Goal: Transaction & Acquisition: Purchase product/service

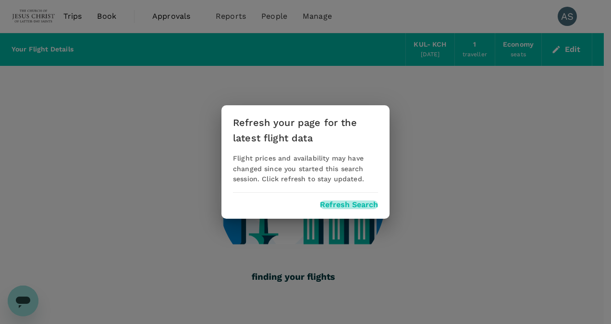
click at [349, 206] on button "Refresh Search" at bounding box center [349, 204] width 58 height 9
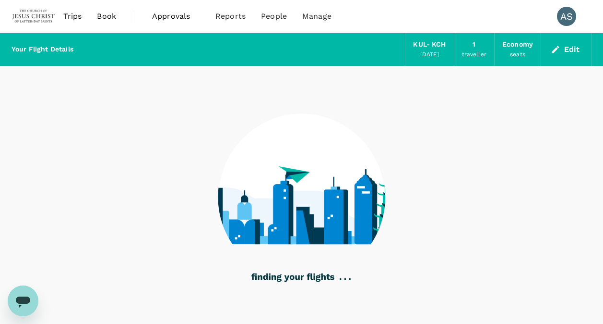
click at [107, 19] on span "Book" at bounding box center [106, 17] width 19 height 12
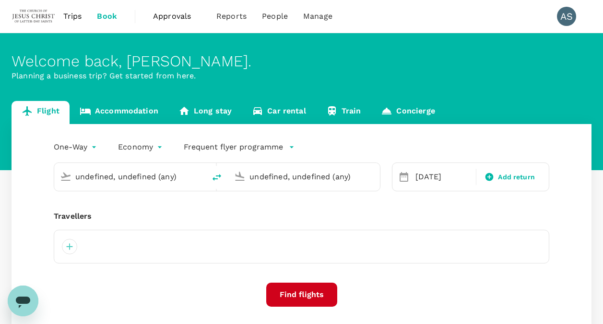
type input "Kuala Lumpur Intl ([GEOGRAPHIC_DATA])"
type input "Kuching Intl (KCH)"
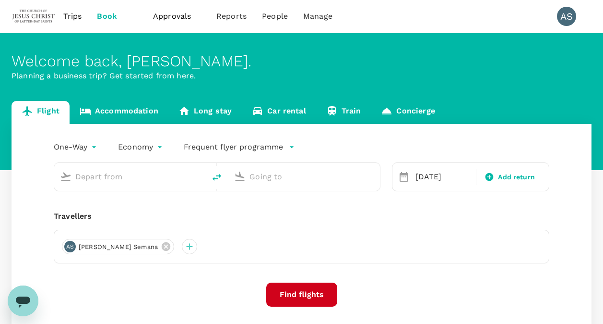
type input "Kuala Lumpur Intl ([GEOGRAPHIC_DATA])"
type input "Kuching Intl (KCH)"
type input "Kuala Lumpur Intl ([GEOGRAPHIC_DATA])"
type input "Kuching Intl (KCH)"
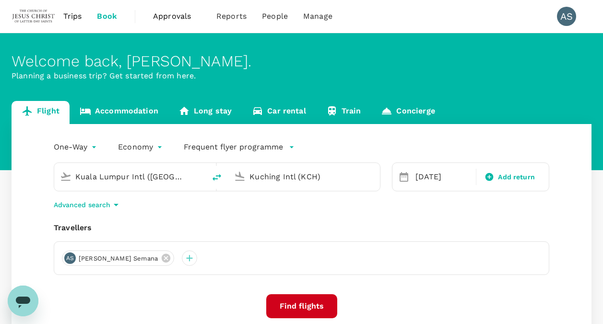
click at [156, 178] on input "Kuala Lumpur Intl ([GEOGRAPHIC_DATA])" at bounding box center [130, 176] width 110 height 15
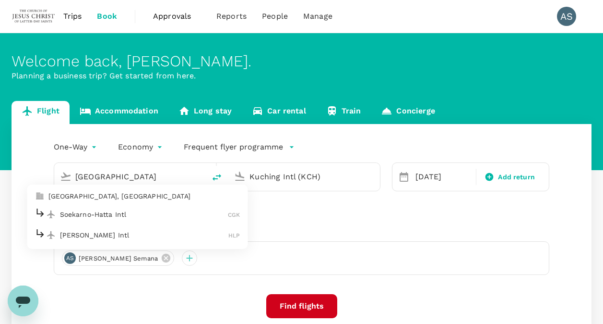
click at [128, 217] on p "Soekarno-Hatta Intl" at bounding box center [144, 214] width 169 height 10
type input "Soekarno-Hatta Intl (CGK)"
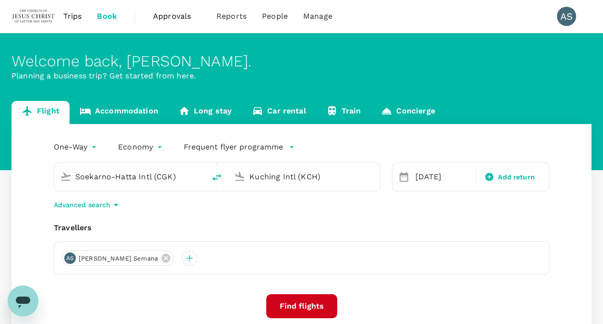
click at [261, 183] on input "Kuching Intl (KCH)" at bounding box center [305, 176] width 110 height 15
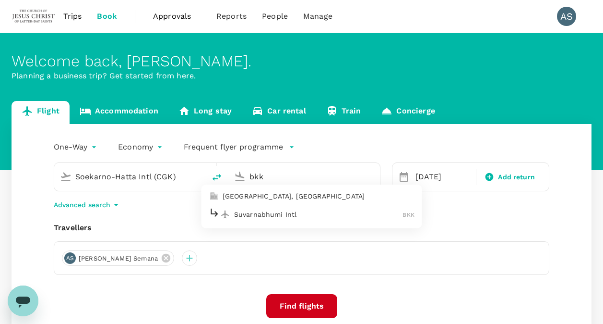
click at [326, 214] on p "Suvarnabhumi Intl" at bounding box center [318, 214] width 169 height 10
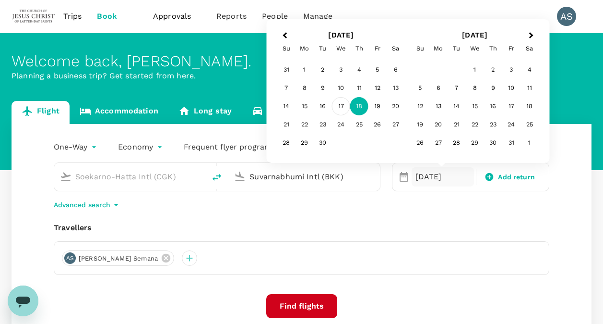
type input "Suvarnabhumi Intl (BKK)"
click at [339, 107] on div "17" at bounding box center [341, 106] width 18 height 18
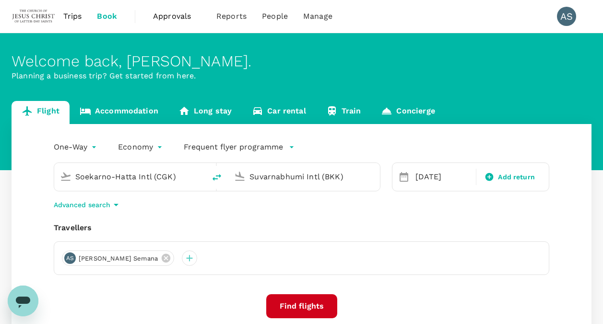
click at [276, 199] on div "Advanced search" at bounding box center [302, 205] width 496 height 12
click at [314, 307] on button "Find flights" at bounding box center [301, 306] width 71 height 24
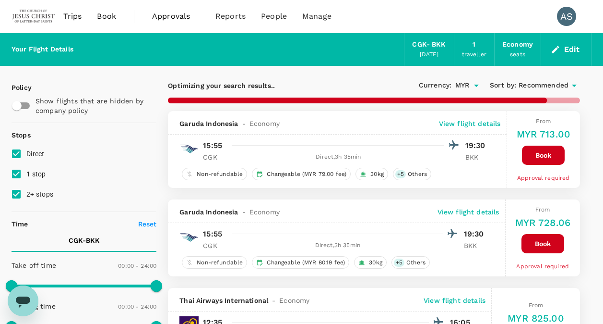
type input "1875"
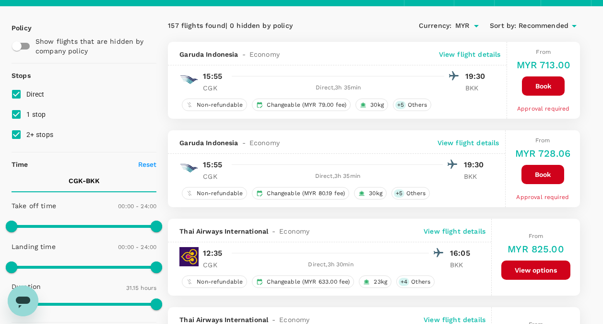
scroll to position [48, 0]
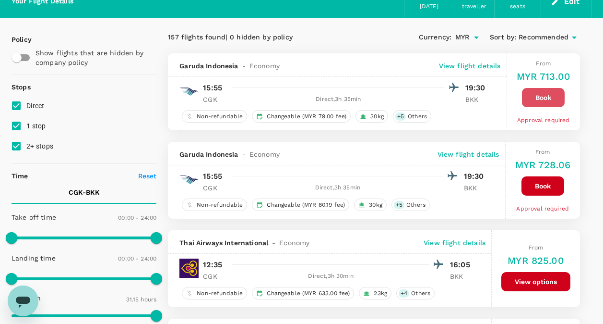
click at [547, 94] on button "Book" at bounding box center [543, 97] width 43 height 19
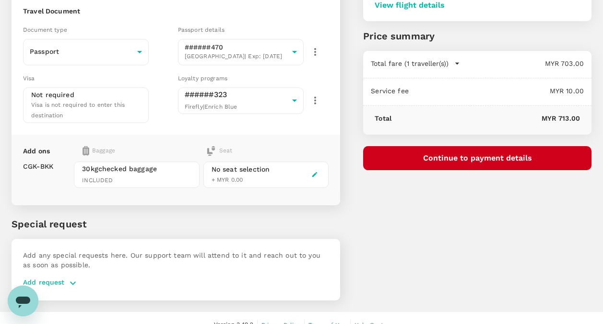
scroll to position [130, 0]
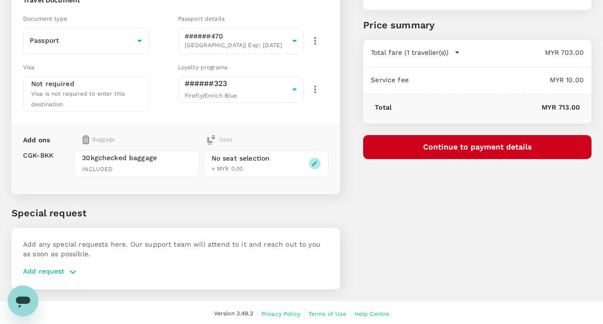
click at [319, 161] on button "button" at bounding box center [315, 163] width 12 height 12
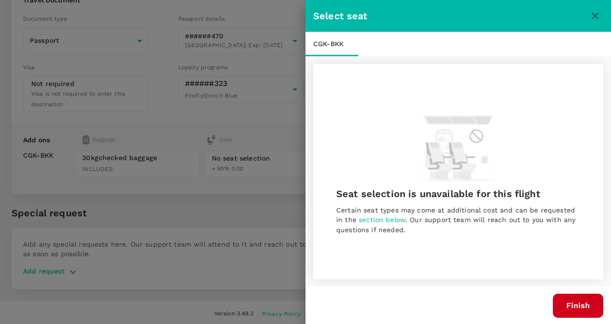
click at [575, 303] on button "Finish" at bounding box center [578, 305] width 50 height 24
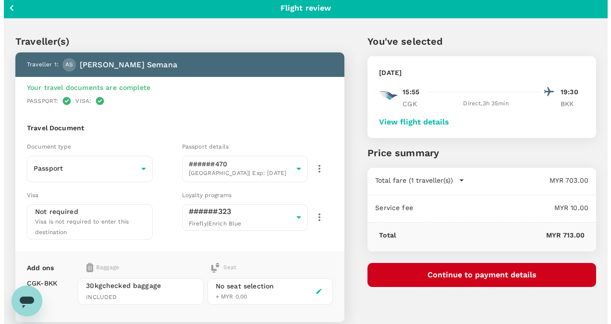
scroll to position [0, 0]
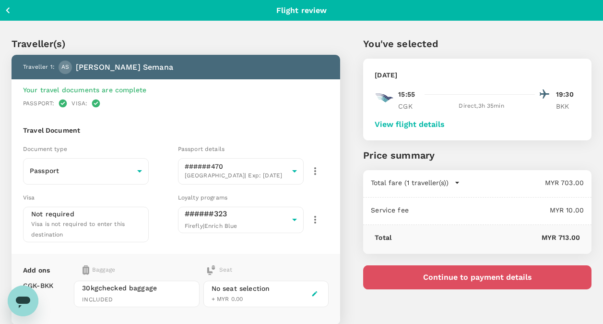
click at [471, 274] on button "Continue to payment details" at bounding box center [477, 277] width 229 height 24
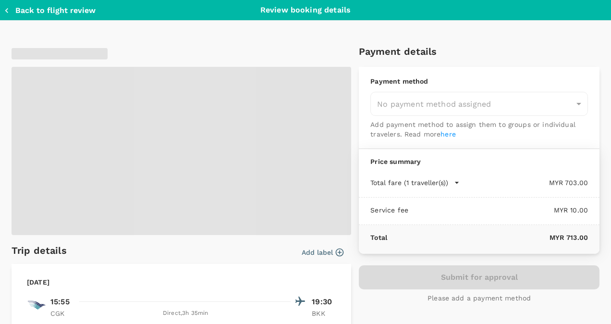
type input "9de6cba7-9cda-4b8b-b421-ac4017fc4bc9"
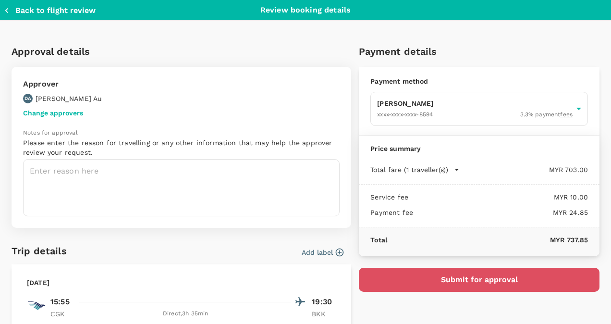
click at [494, 280] on button "Submit for approval" at bounding box center [479, 279] width 241 height 24
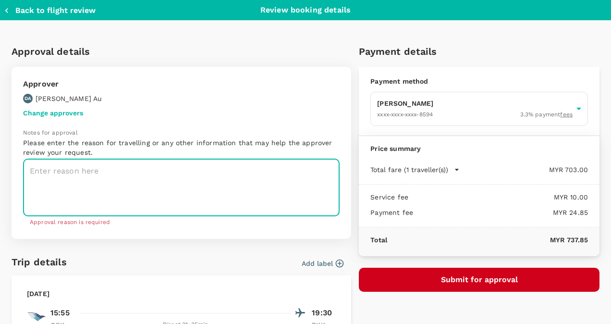
click at [477, 281] on button "Submit for approval" at bounding box center [479, 279] width 241 height 24
drag, startPoint x: 175, startPoint y: 175, endPoint x: 181, endPoint y: 174, distance: 5.4
click at [176, 175] on textarea at bounding box center [181, 187] width 316 height 57
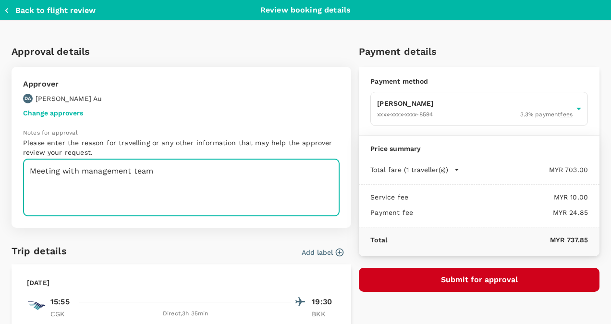
type textarea "Meeting with management team"
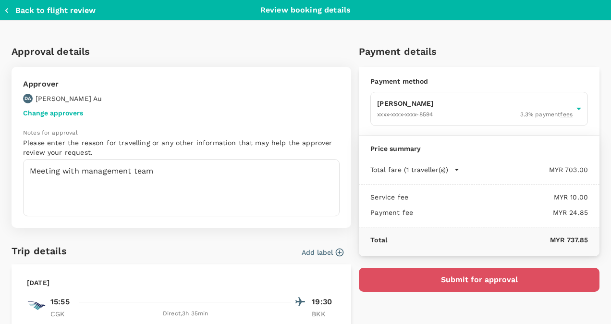
click at [515, 278] on button "Submit for approval" at bounding box center [479, 279] width 241 height 24
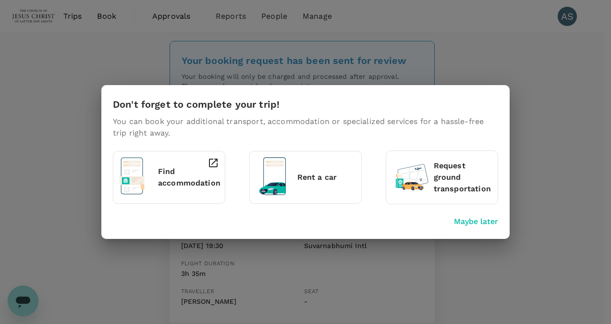
click at [387, 215] on div "Maybe later" at bounding box center [303, 219] width 389 height 15
click at [519, 120] on div "Don't forget to complete your trip! You can book your additional transport, acc…" at bounding box center [305, 162] width 611 height 324
click at [456, 225] on p "Maybe later" at bounding box center [476, 222] width 44 height 12
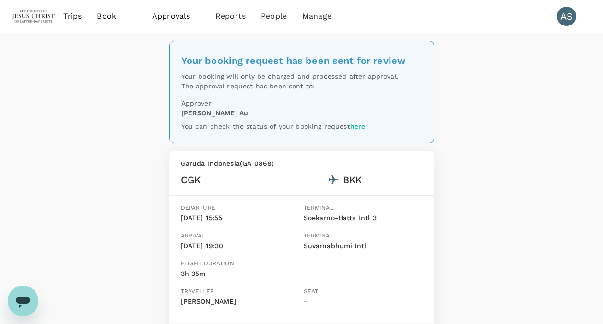
click at [103, 16] on span "Book" at bounding box center [106, 17] width 19 height 12
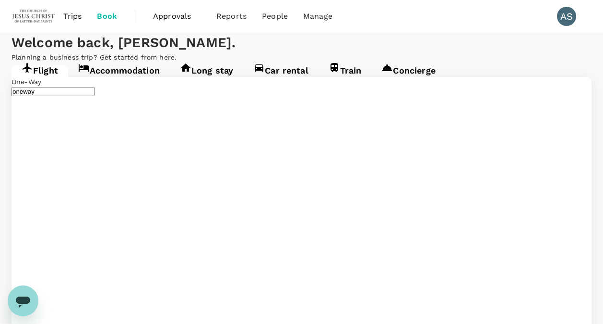
type input "Soekarno-Hatta Intl (CGK)"
type input "Suvarnabhumi Intl (BKK)"
type input "Soekarno-Hatta Intl (CGK)"
type input "Suvarnabhumi Intl (BKK)"
drag, startPoint x: 24, startPoint y: 193, endPoint x: 20, endPoint y: 200, distance: 7.9
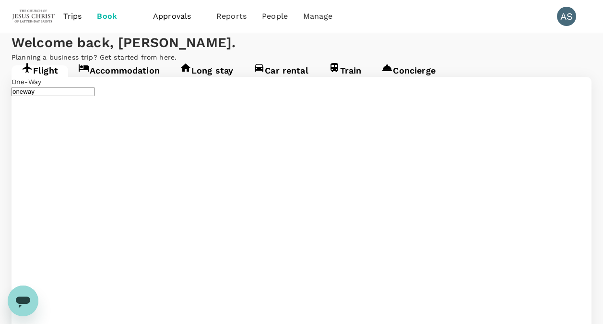
type input "c"
type input "Chiang Mai Intl (CNX)"
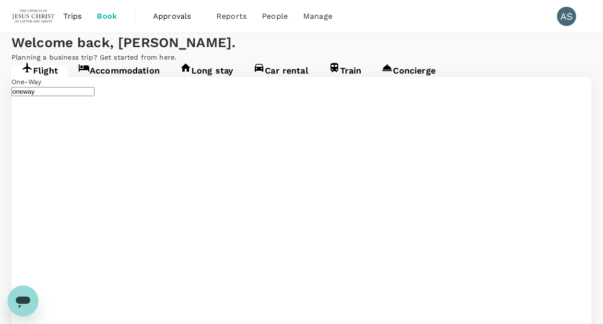
drag, startPoint x: 350, startPoint y: 176, endPoint x: 246, endPoint y: 170, distance: 103.8
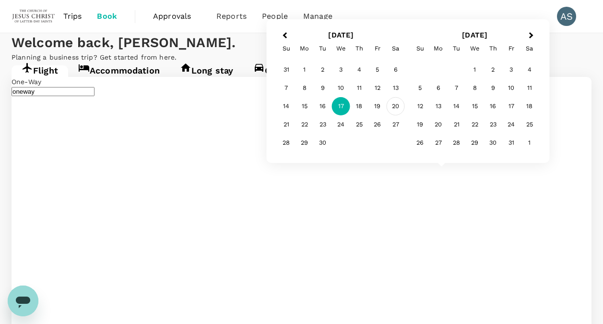
type input "Kuala Lumpur Intl ([GEOGRAPHIC_DATA])"
click at [396, 105] on div "20" at bounding box center [396, 106] width 18 height 18
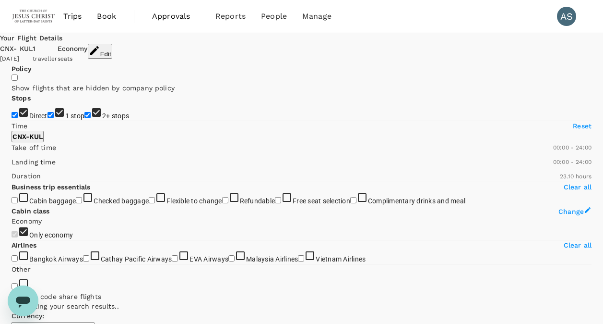
type input "1670"
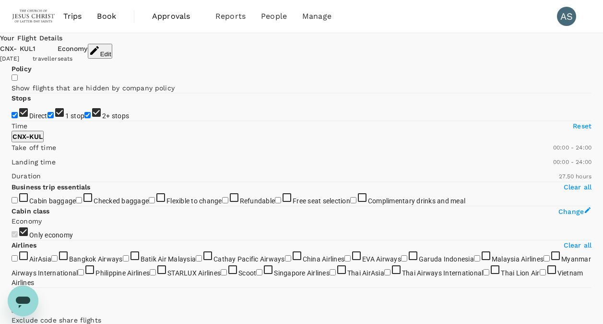
click at [48, 118] on input "1 stop" at bounding box center [51, 115] width 6 height 6
checkbox input "false"
click at [84, 118] on input "2+ stops" at bounding box center [87, 115] width 6 height 6
checkbox input "false"
click at [112, 49] on button "Edit" at bounding box center [100, 51] width 24 height 15
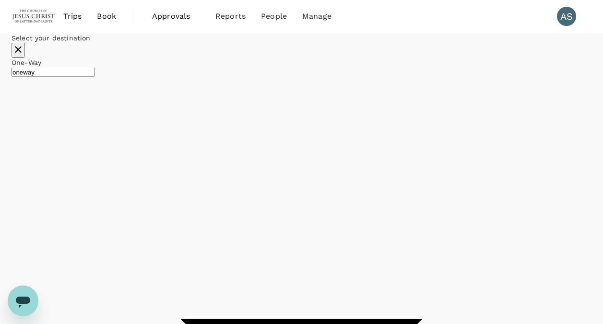
type input "Chiang Mai Intl (CNX)"
type input "Kuala Lumpur Intl ([GEOGRAPHIC_DATA])"
type input "Suvarnabhumi Intl (BKK)"
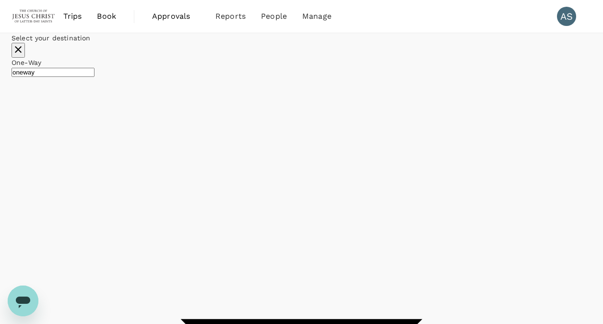
checkbox input "false"
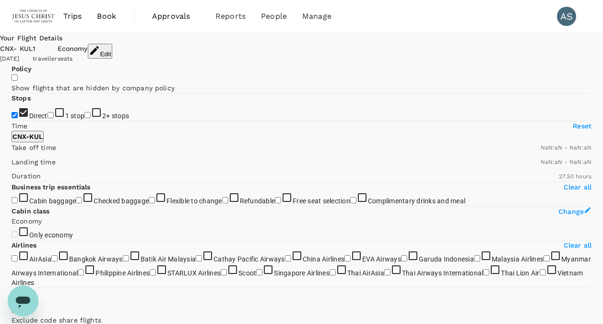
type input "1440"
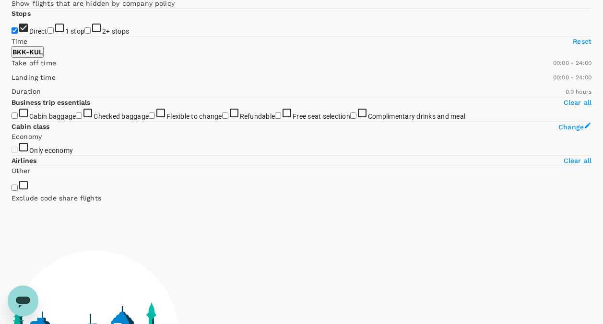
scroll to position [96, 0]
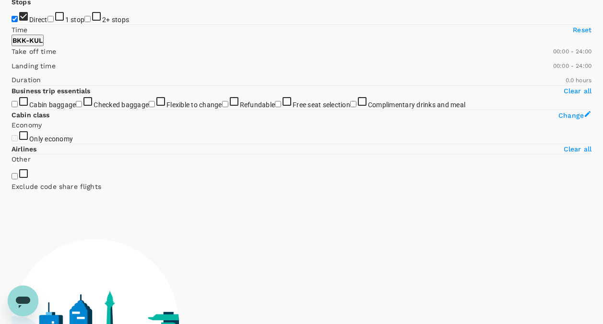
type input "1250"
checkbox input "true"
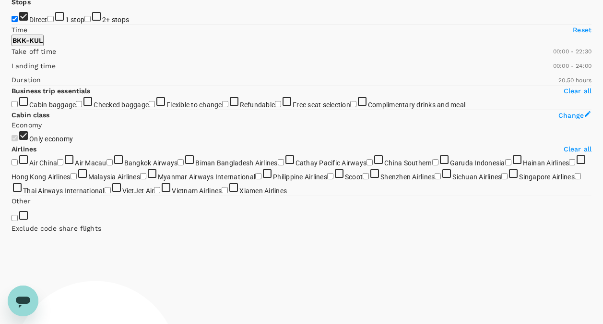
type input "1440"
drag, startPoint x: 153, startPoint y: 191, endPoint x: 163, endPoint y: 201, distance: 13.9
click at [163, 201] on div "Policy Show flights that are hidden by company policy Stops Direct 1 stop 2+ st…" at bounding box center [302, 226] width 580 height 516
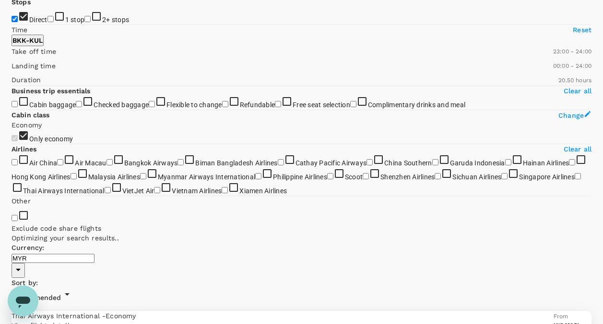
drag, startPoint x: 15, startPoint y: 193, endPoint x: 151, endPoint y: 197, distance: 136.4
click at [12, 57] on span at bounding box center [12, 57] width 0 height 0
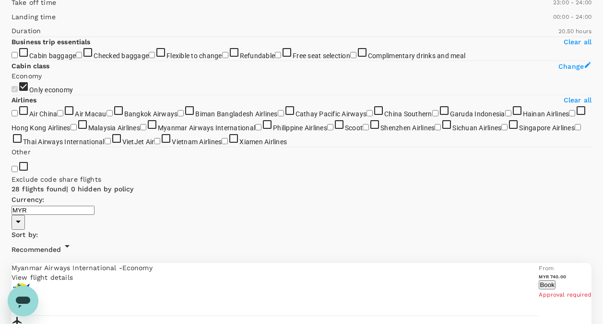
scroll to position [0, 0]
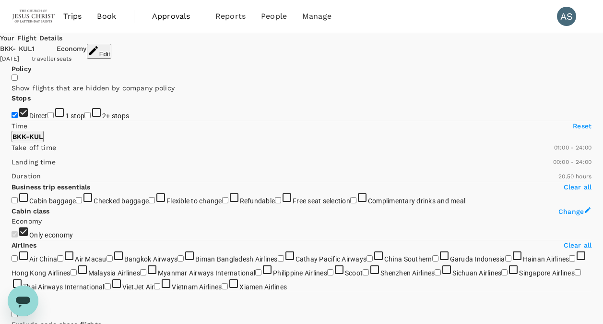
type input "0"
drag, startPoint x: 147, startPoint y: 286, endPoint x: -2, endPoint y: 285, distance: 149.3
click at [99, 51] on icon "button" at bounding box center [94, 51] width 12 height 12
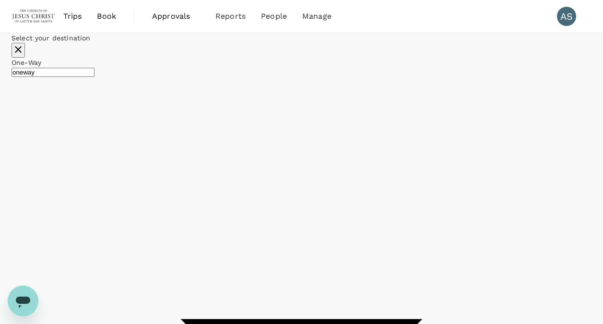
type input "undefined, undefined (any)"
type input "Suvarnabhumi Intl (BKK)"
type input "Kuala Lumpur Intl ([GEOGRAPHIC_DATA])"
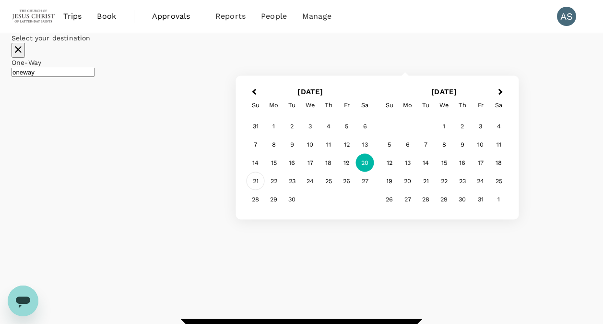
click at [265, 190] on div "21" at bounding box center [256, 181] width 18 height 18
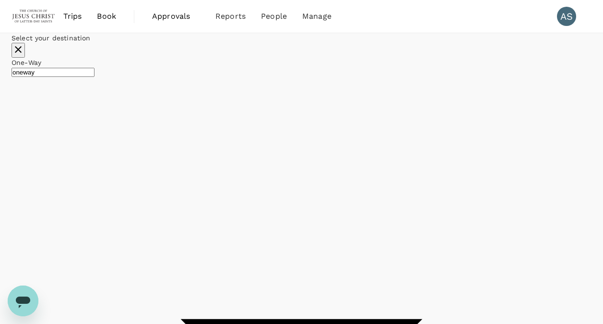
checkbox input "false"
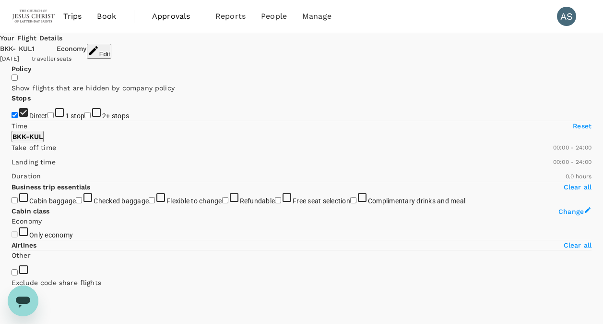
type input "1250"
checkbox input "true"
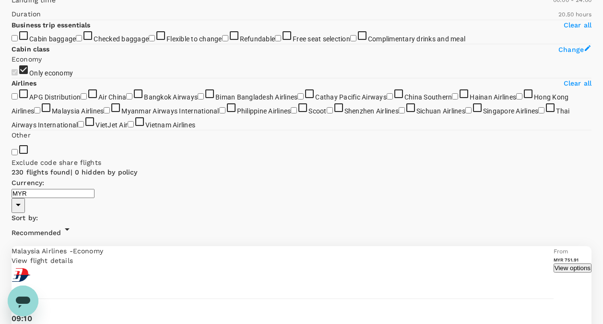
scroll to position [144, 0]
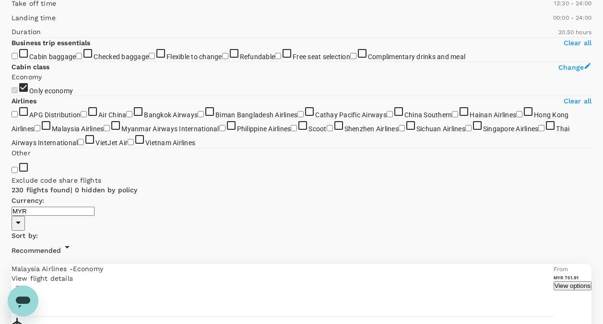
type input "840"
drag, startPoint x: 13, startPoint y: 137, endPoint x: 96, endPoint y: 149, distance: 83.4
click at [12, 9] on span at bounding box center [12, 9] width 0 height 0
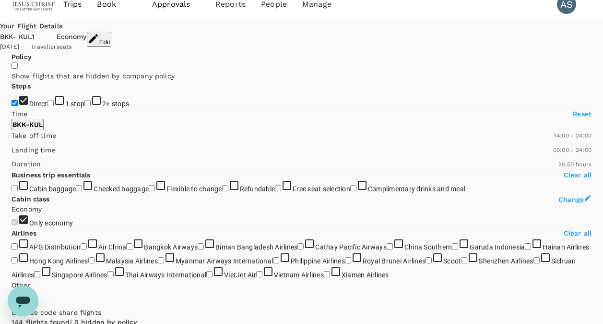
scroll to position [0, 0]
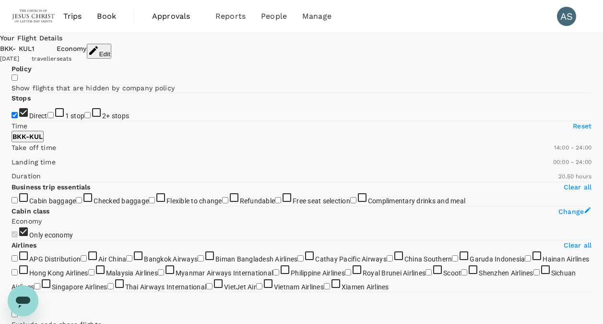
click at [111, 50] on button "Edit" at bounding box center [99, 51] width 24 height 15
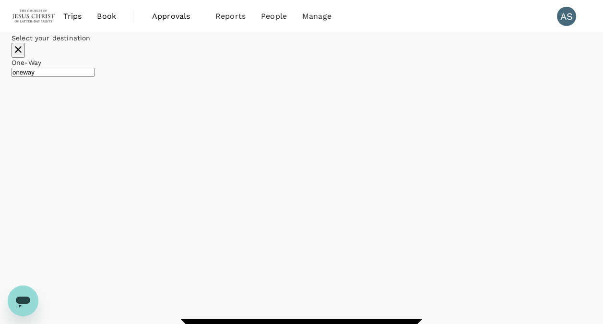
type input "Suvarnabhumi Intl (BKK)"
type input "Kuala Lumpur Intl ([GEOGRAPHIC_DATA])"
type input "[PERSON_NAME] Intl (DMK)"
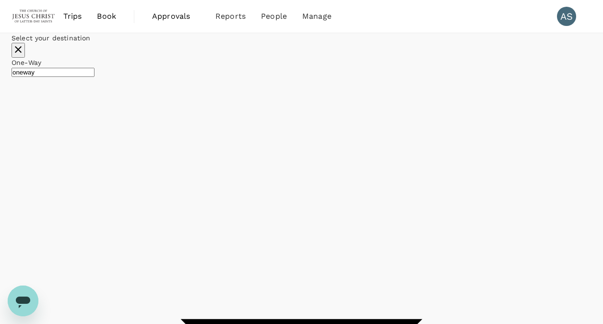
checkbox input "false"
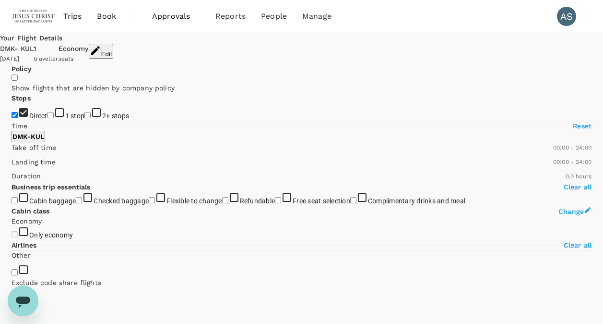
type input "1410"
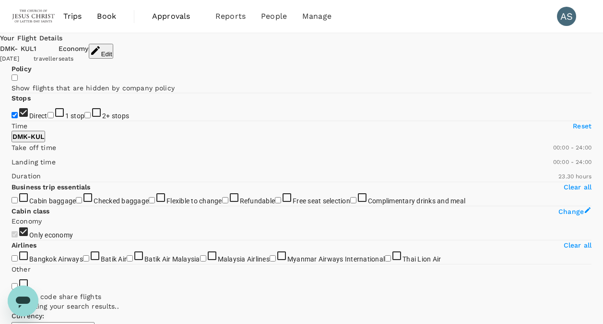
checkbox input "true"
type input "MYR"
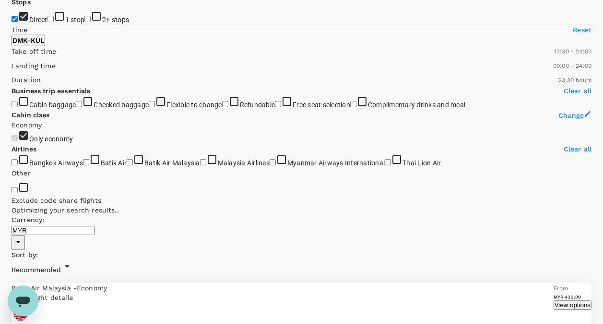
type input "840"
drag, startPoint x: 12, startPoint y: 193, endPoint x: 95, endPoint y: 193, distance: 83.1
click at [12, 57] on span at bounding box center [12, 57] width 0 height 0
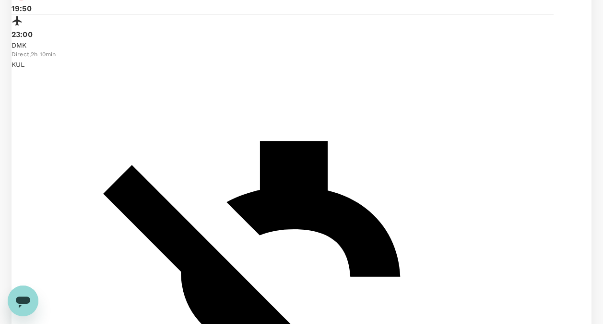
scroll to position [1733, 0]
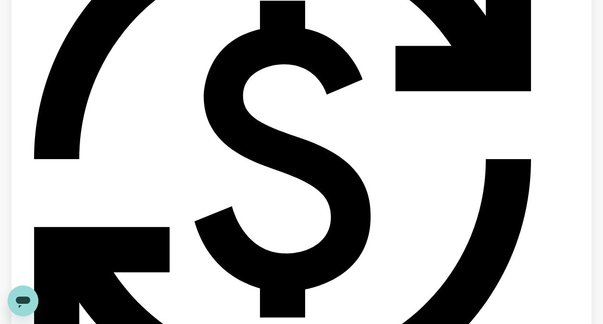
scroll to position [1898, 0]
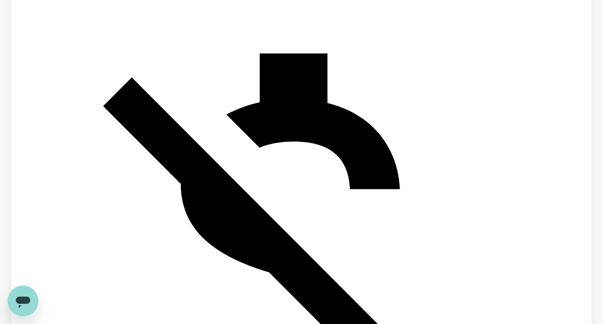
scroll to position [576, 0]
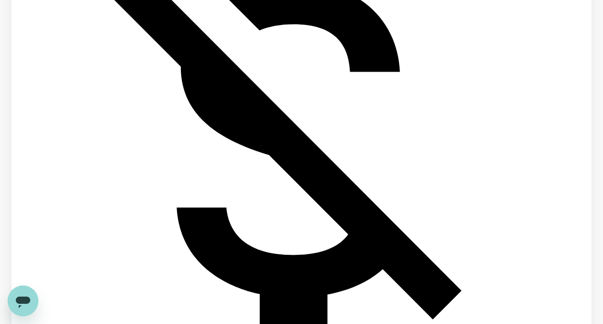
scroll to position [633, 0]
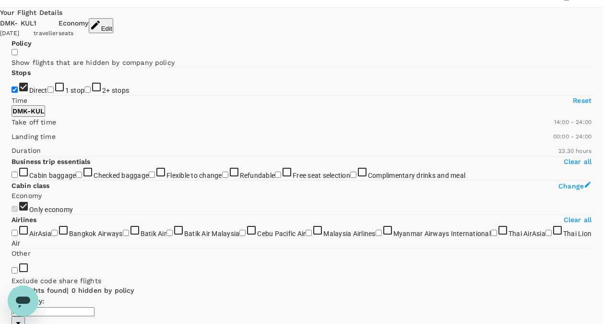
scroll to position [0, 0]
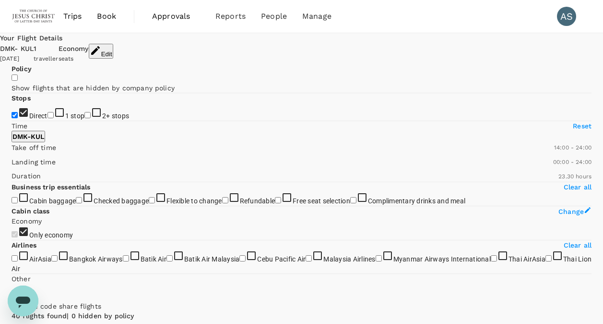
click at [101, 52] on icon "button" at bounding box center [96, 51] width 12 height 12
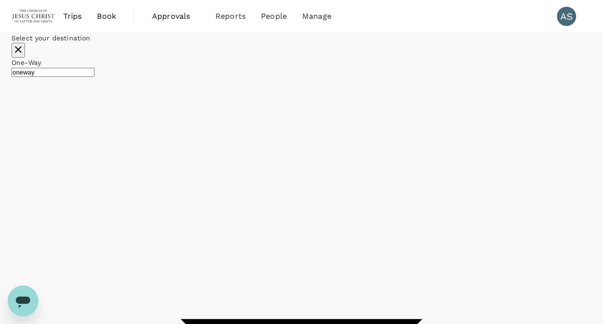
type input "[PERSON_NAME] Intl (DMK)"
type input "Kuala Lumpur Intl ([GEOGRAPHIC_DATA])"
type input "Suvarnabhumi Intl (BKK)"
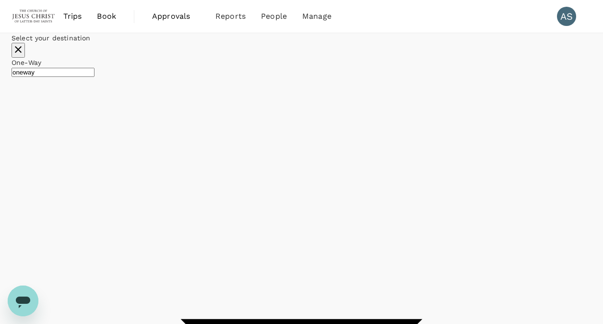
checkbox input "false"
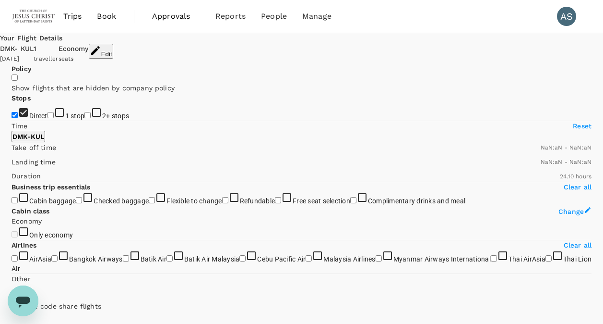
type input "1440"
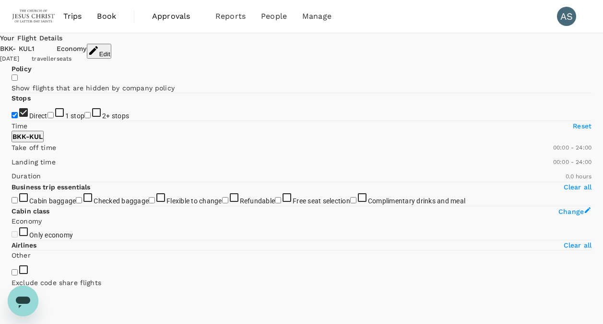
type input "1250"
checkbox input "true"
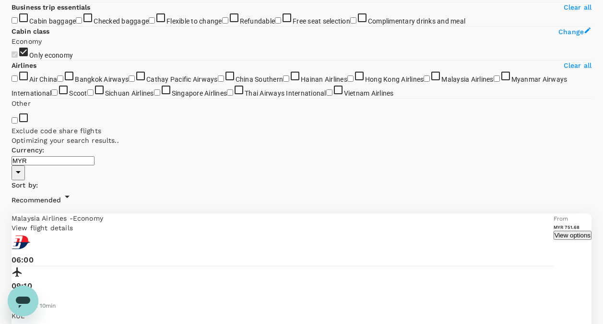
scroll to position [192, 0]
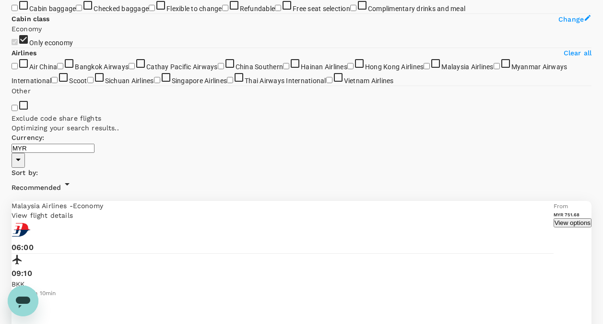
type input "1340"
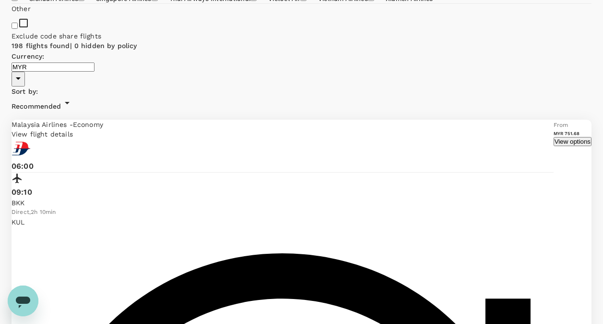
scroll to position [96, 0]
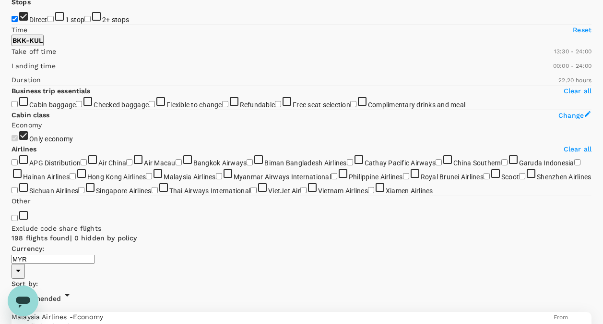
type input "840"
drag, startPoint x: 18, startPoint y: 188, endPoint x: 96, endPoint y: 199, distance: 78.0
click at [12, 57] on span at bounding box center [12, 57] width 0 height 0
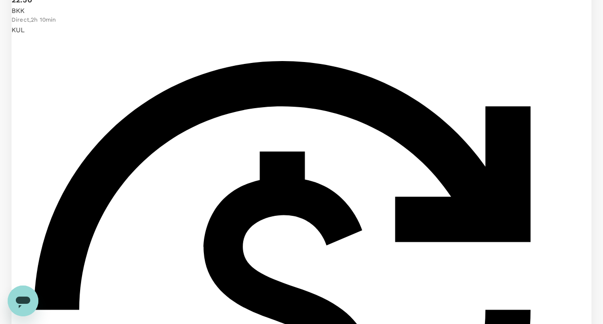
scroll to position [192, 0]
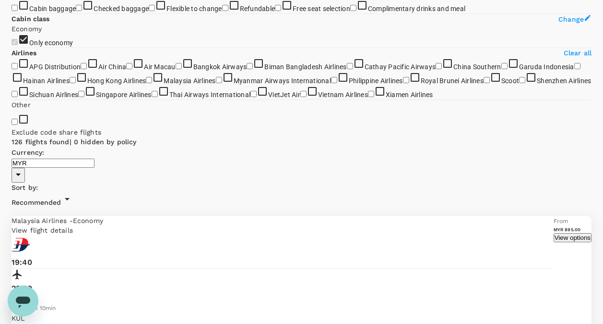
type input "900"
drag, startPoint x: 157, startPoint y: 95, endPoint x: 102, endPoint y: 95, distance: 54.7
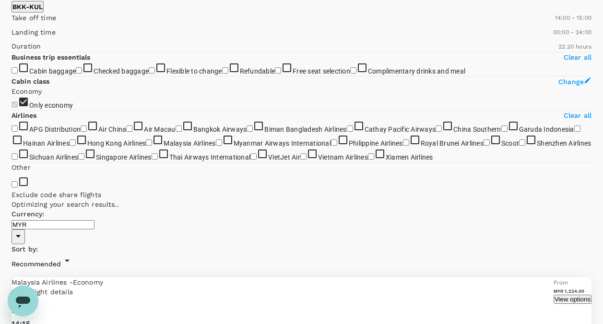
scroll to position [0, 0]
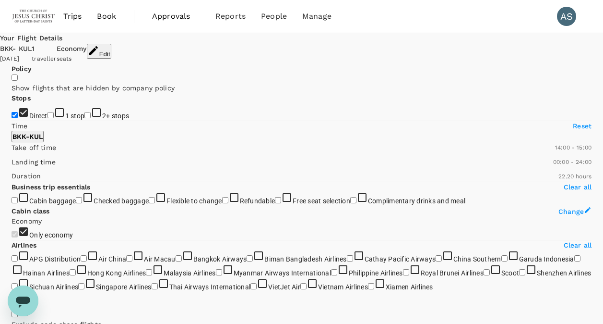
click at [111, 50] on button "Edit" at bounding box center [99, 51] width 24 height 15
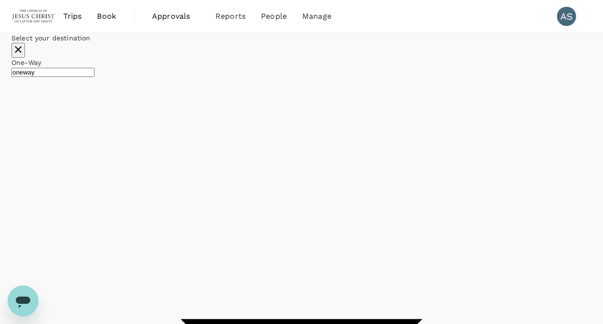
type input "Suvarnabhumi Intl (BKK)"
type input "Kuala Lumpur Intl ([GEOGRAPHIC_DATA])"
drag, startPoint x: 179, startPoint y: 135, endPoint x: -2, endPoint y: 96, distance: 185.3
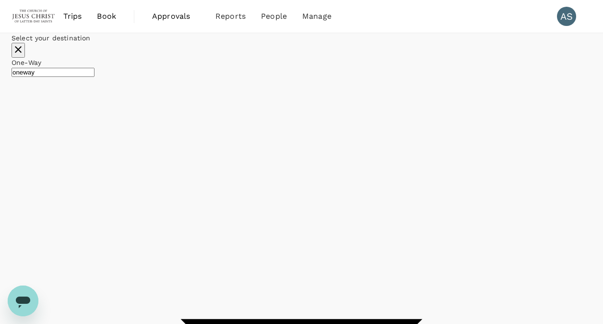
type input "[PERSON_NAME] Intl (DMK)"
checkbox input "false"
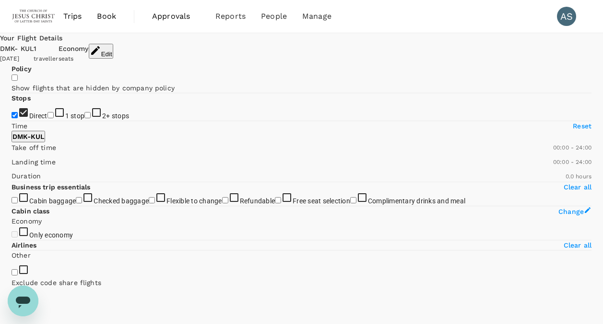
type input "1310"
checkbox input "true"
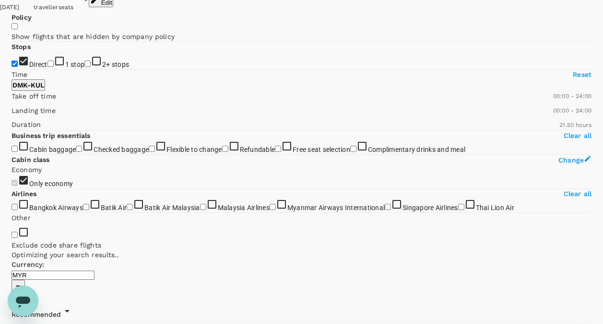
scroll to position [96, 0]
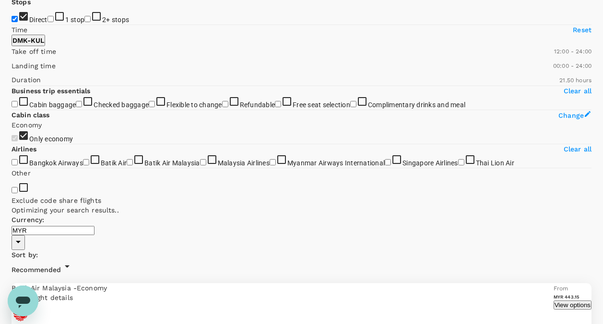
type input "750"
drag, startPoint x: 13, startPoint y: 189, endPoint x: 88, endPoint y: 203, distance: 75.6
click at [88, 85] on div "Take off time 12:30 - 24:00 Landing time 00:00 - 24:00 Duration 21.50 hours" at bounding box center [300, 63] width 584 height 43
type input "900"
drag, startPoint x: 156, startPoint y: 192, endPoint x: 101, endPoint y: 191, distance: 55.2
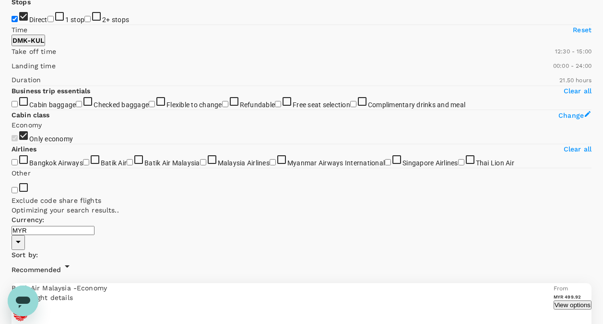
click at [12, 57] on span at bounding box center [12, 57] width 0 height 0
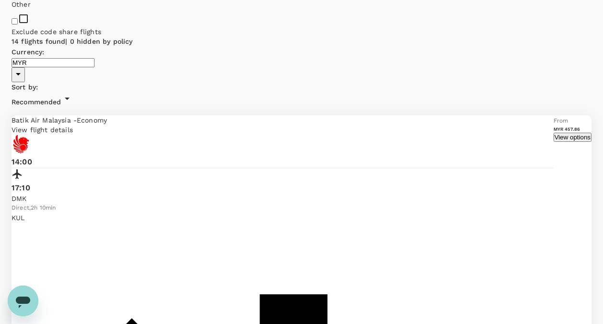
scroll to position [288, 0]
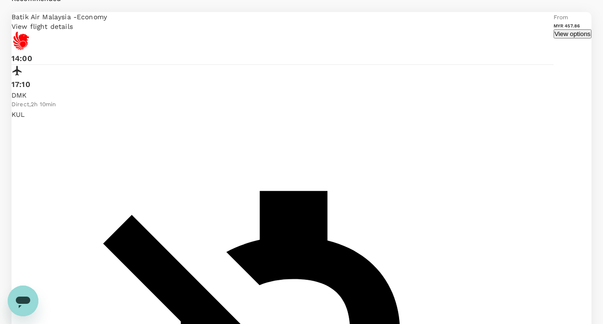
scroll to position [475, 0]
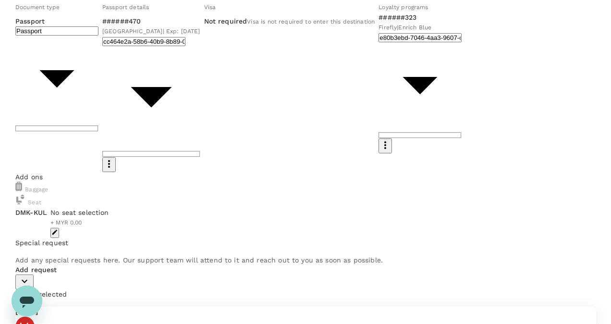
scroll to position [130, 0]
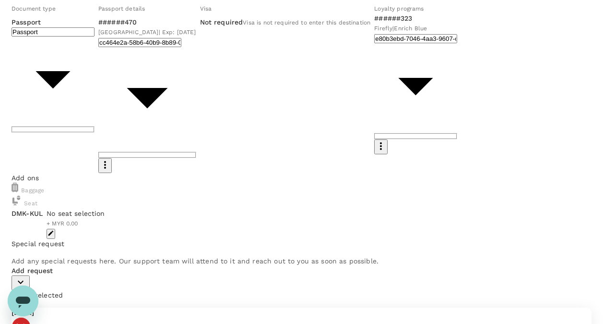
click at [54, 229] on icon "button" at bounding box center [51, 232] width 7 height 7
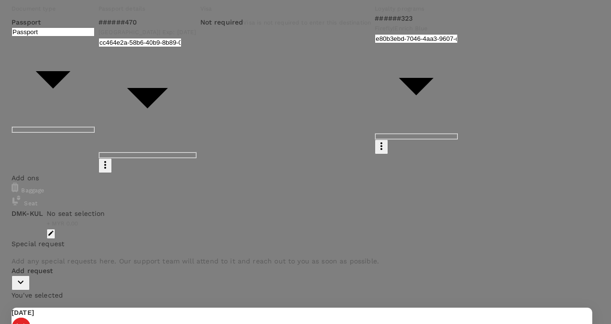
scroll to position [0, 0]
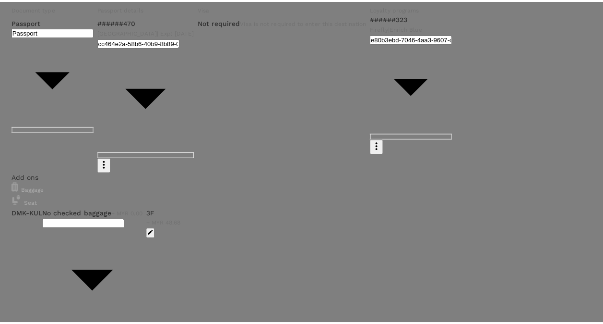
scroll to position [192, 0]
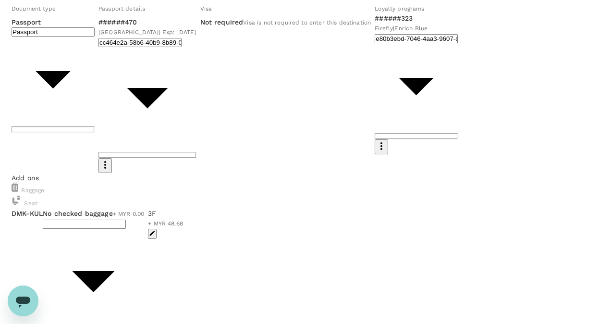
click at [187, 157] on body "Back to flight results Flight review Traveller(s) Traveller 1 : AS [PERSON_NAME…" at bounding box center [305, 328] width 611 height 917
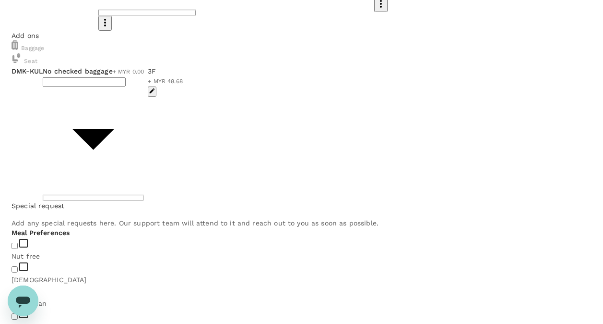
scroll to position [274, 0]
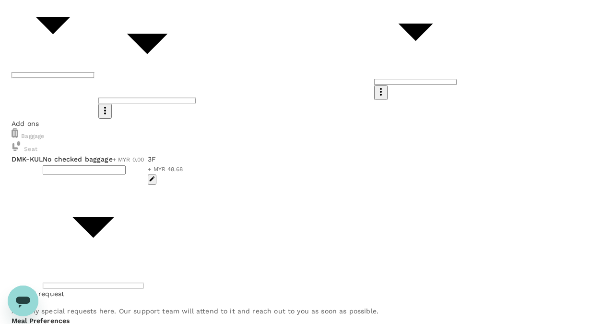
scroll to position [283, 0]
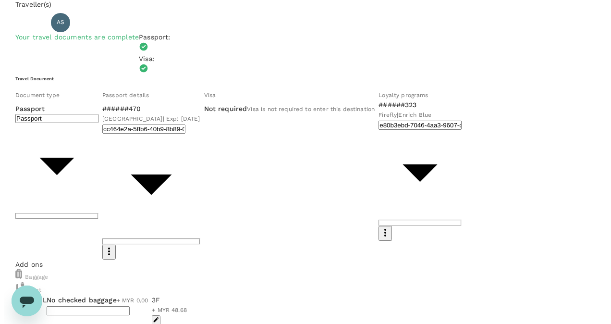
scroll to position [43, 0]
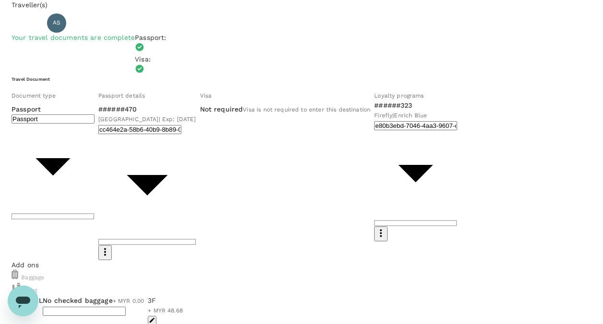
type textarea "Please add extra 7kg for the carry on."
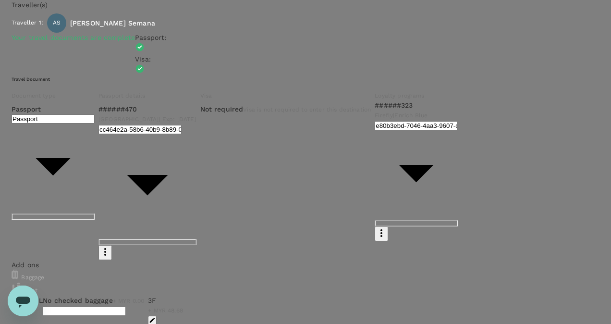
type input "9de6cba7-9cda-4b8b-b421-ac4017fc4bc9"
type textarea "Meeting with the management"
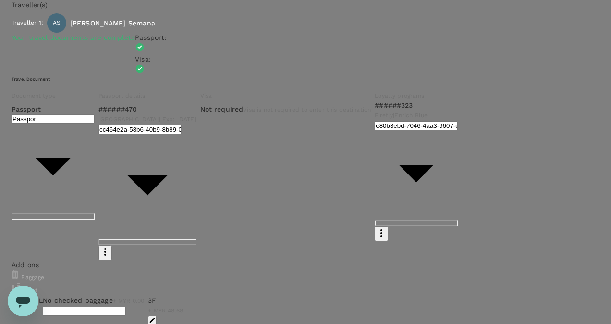
radio input "true"
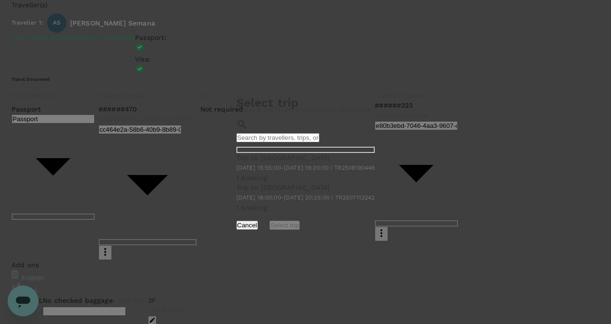
click at [258, 229] on button "Cancel" at bounding box center [247, 224] width 22 height 9
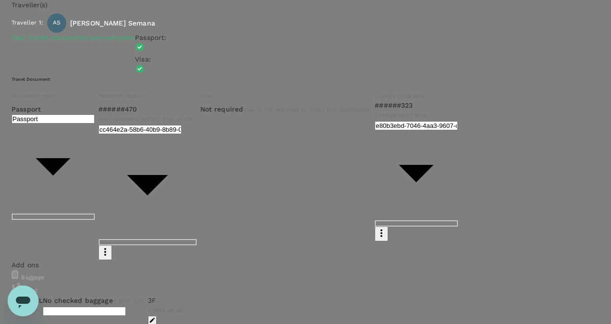
radio input "true"
radio input "false"
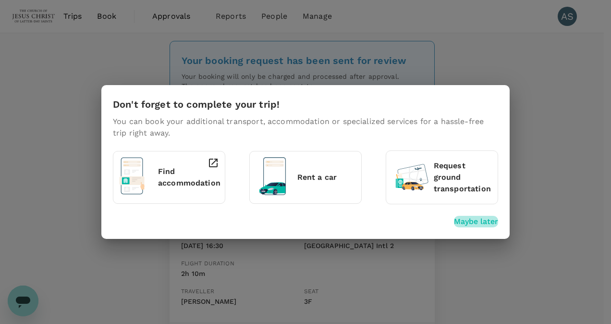
click at [475, 224] on p "Maybe later" at bounding box center [476, 222] width 44 height 12
